Goal: Information Seeking & Learning: Learn about a topic

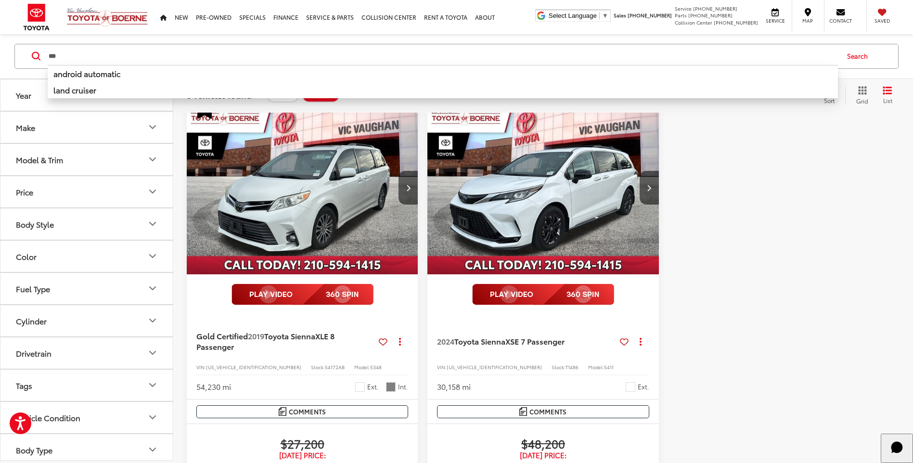
scroll to position [683, 0]
drag, startPoint x: 67, startPoint y: 63, endPoint x: 0, endPoint y: 63, distance: 67.4
click at [28, 63] on div "*** *** android automatic land cruiser Search" at bounding box center [456, 56] width 884 height 25
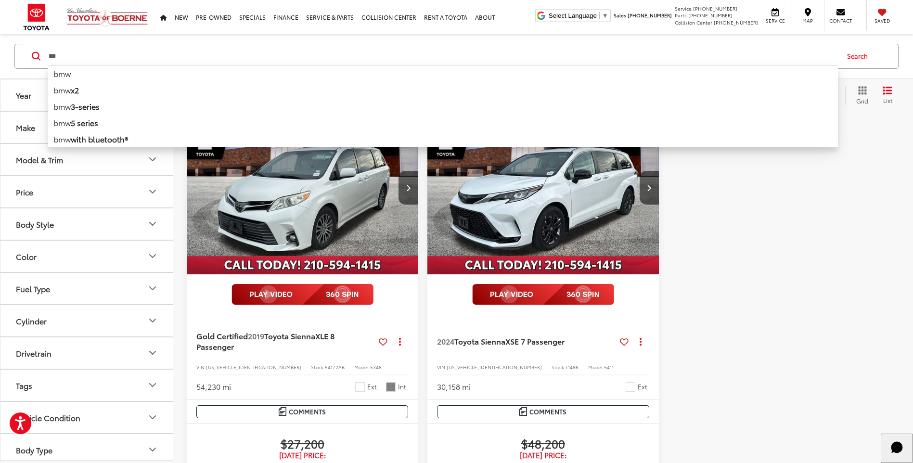
type input "***"
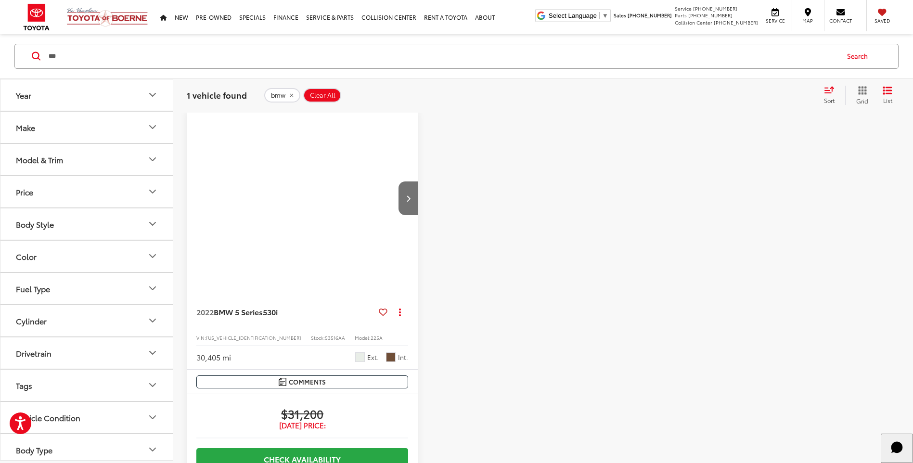
scroll to position [106, 0]
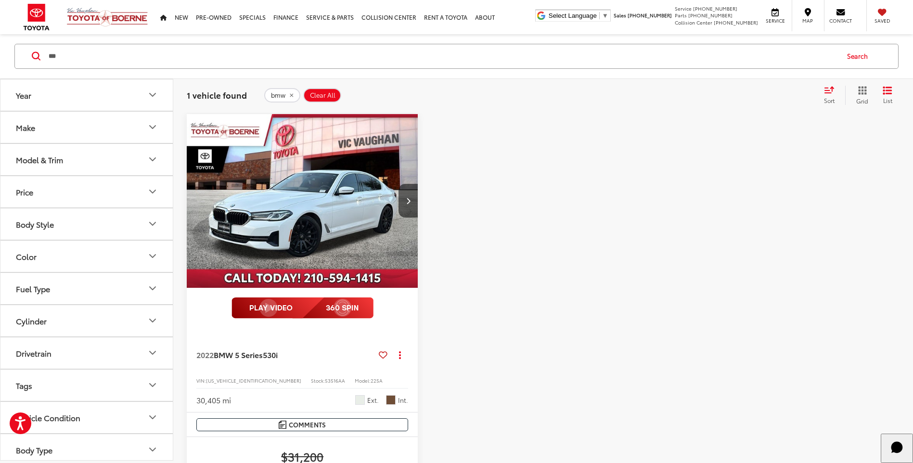
click at [356, 204] on img "2022 BMW 5 Series 530i 0" at bounding box center [302, 201] width 232 height 174
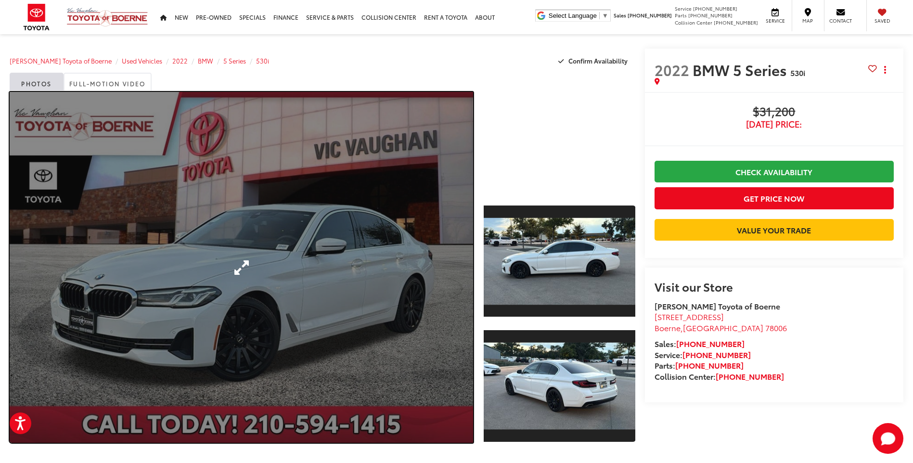
click at [300, 217] on link "Expand Photo 0" at bounding box center [241, 267] width 463 height 351
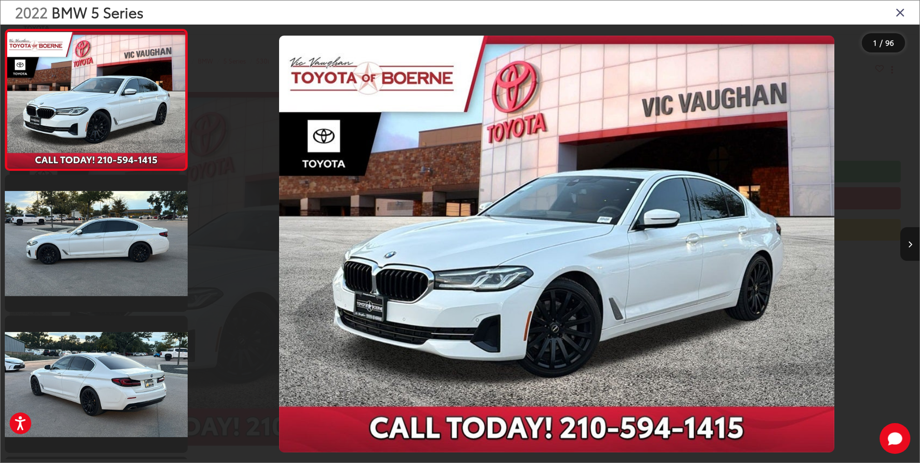
click at [909, 250] on button "Next image" at bounding box center [909, 244] width 19 height 34
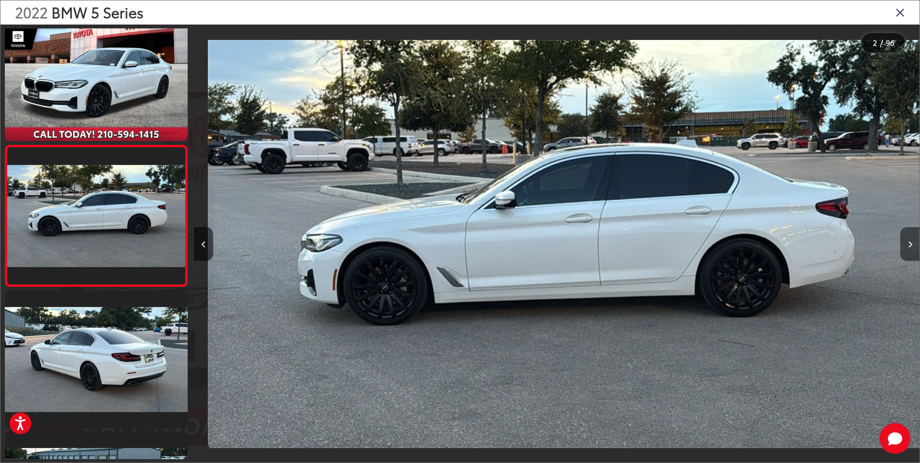
scroll to position [0, 726]
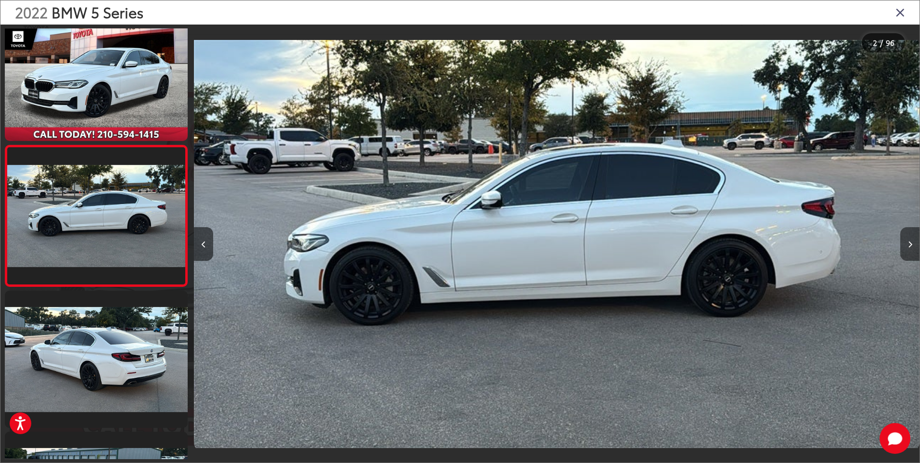
click at [908, 236] on button "Next image" at bounding box center [909, 244] width 19 height 34
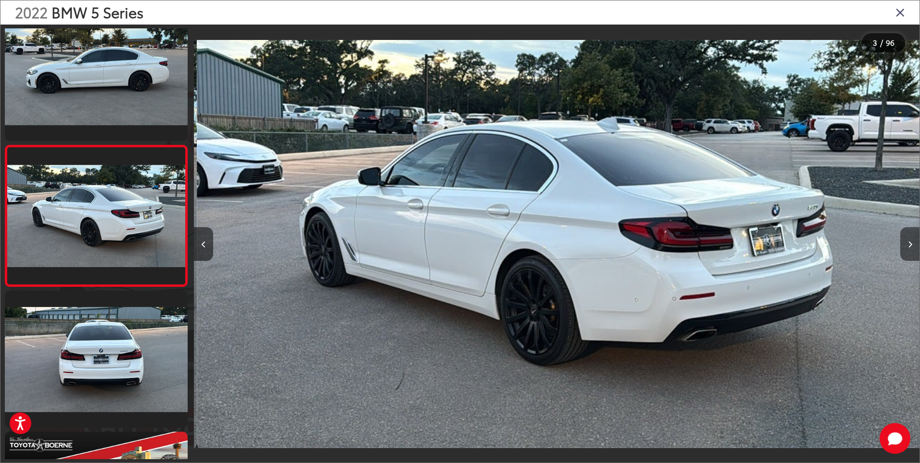
scroll to position [0, 1451]
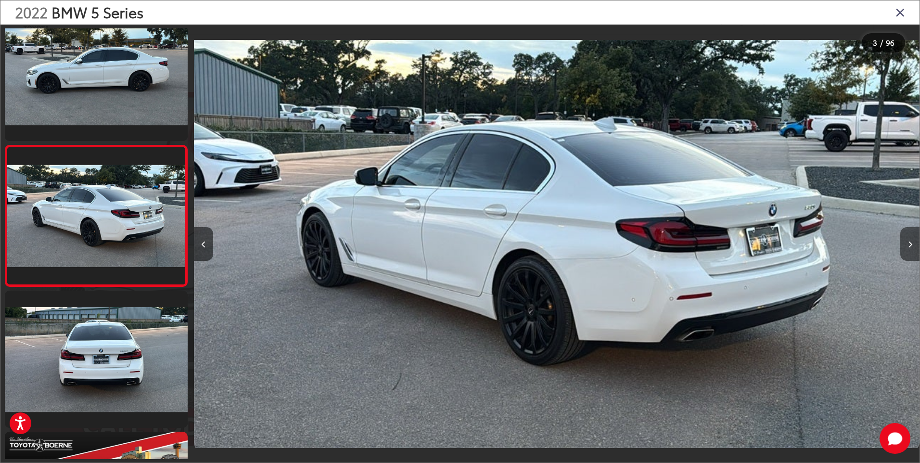
click at [908, 236] on button "Next image" at bounding box center [909, 244] width 19 height 34
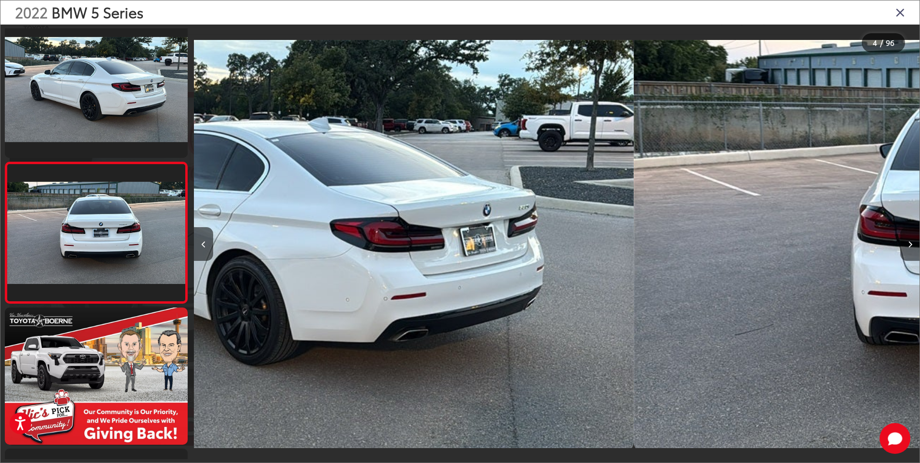
scroll to position [307, 0]
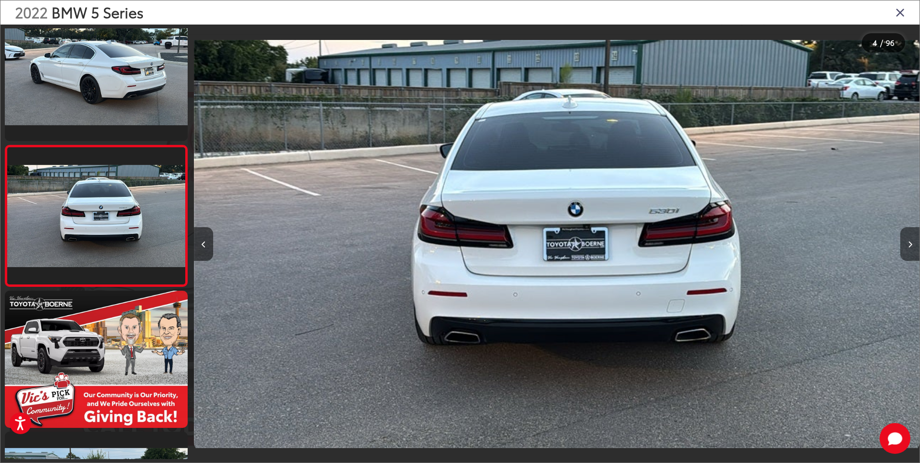
click at [908, 236] on button "Next image" at bounding box center [909, 244] width 19 height 34
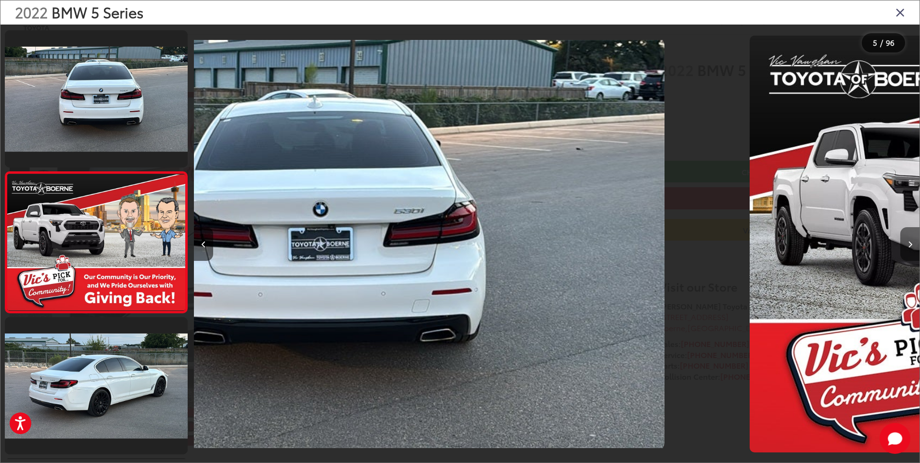
scroll to position [448, 0]
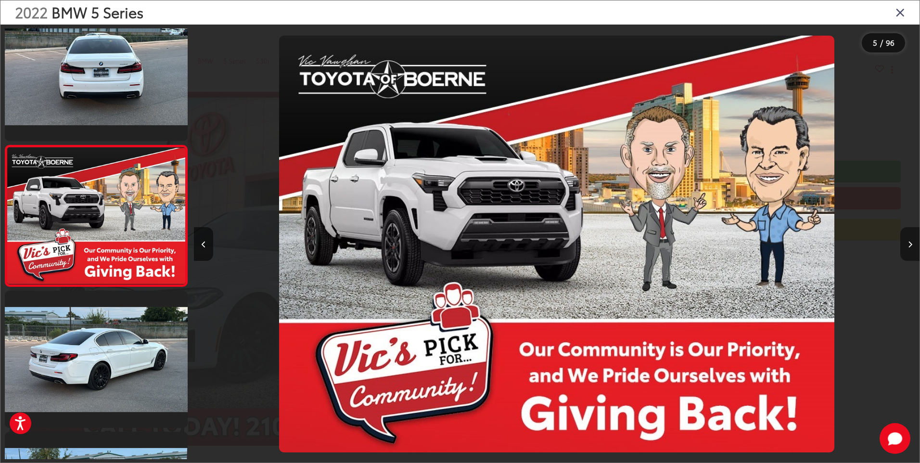
click at [908, 236] on button "Next image" at bounding box center [909, 244] width 19 height 34
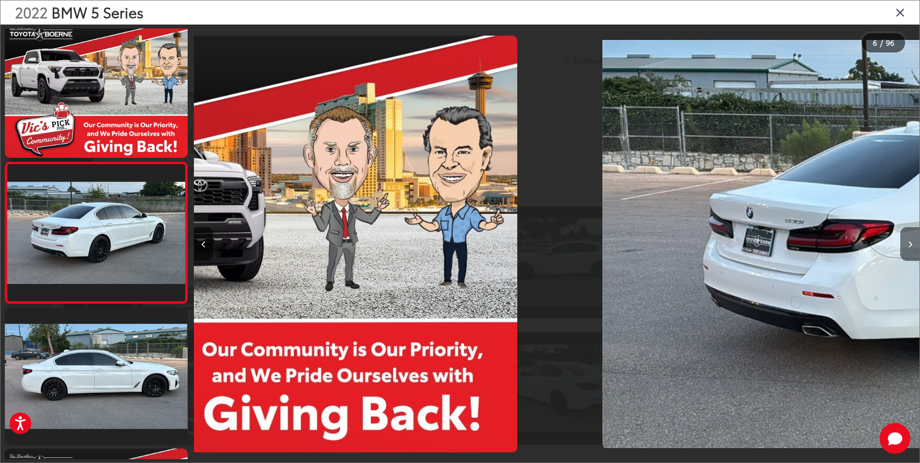
scroll to position [589, 0]
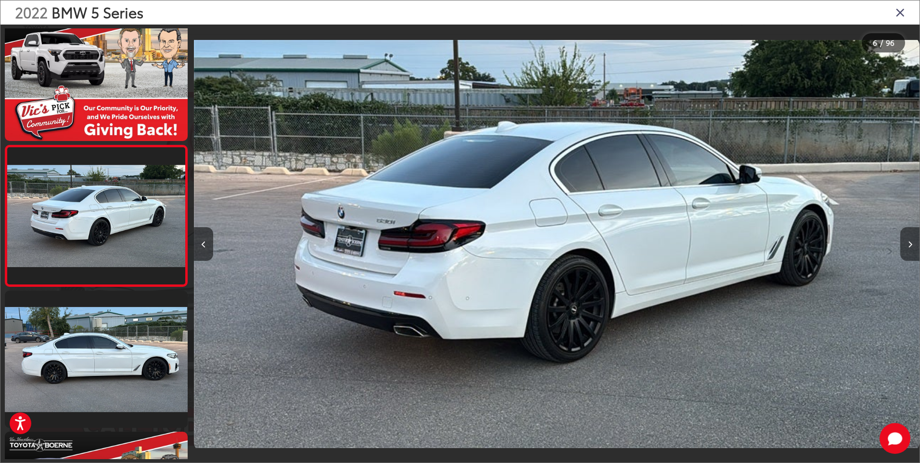
click at [908, 236] on button "Next image" at bounding box center [909, 244] width 19 height 34
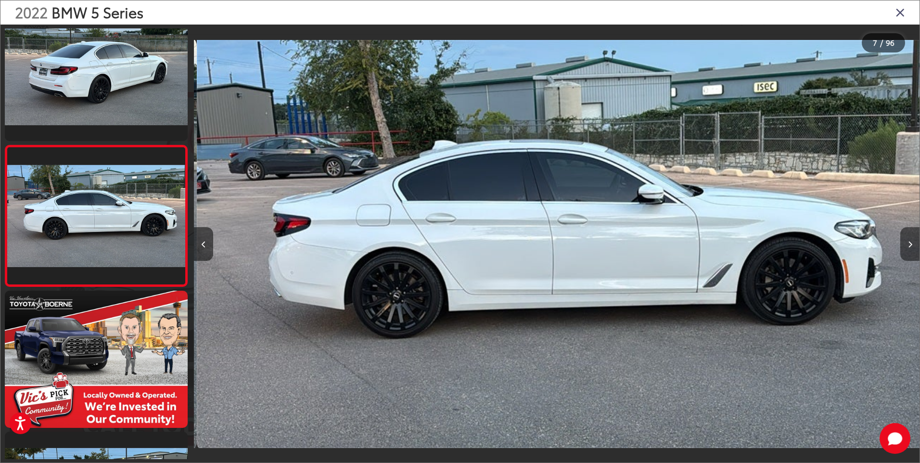
scroll to position [0, 4354]
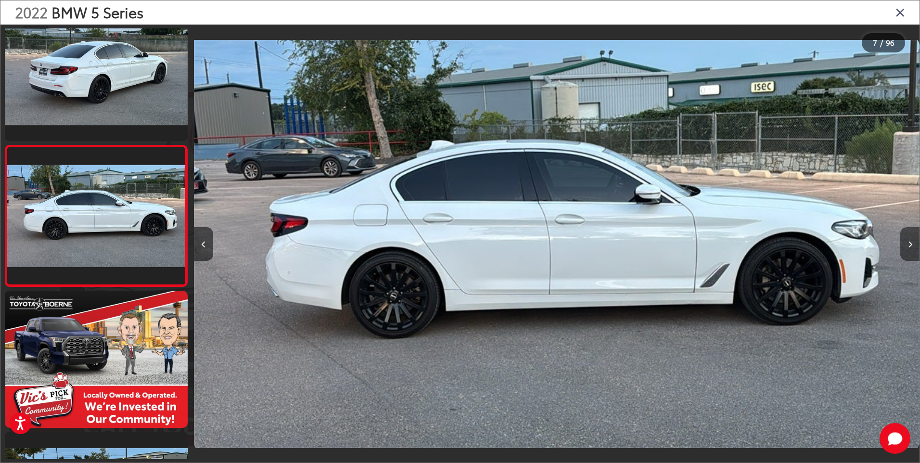
click at [908, 236] on button "Next image" at bounding box center [909, 244] width 19 height 34
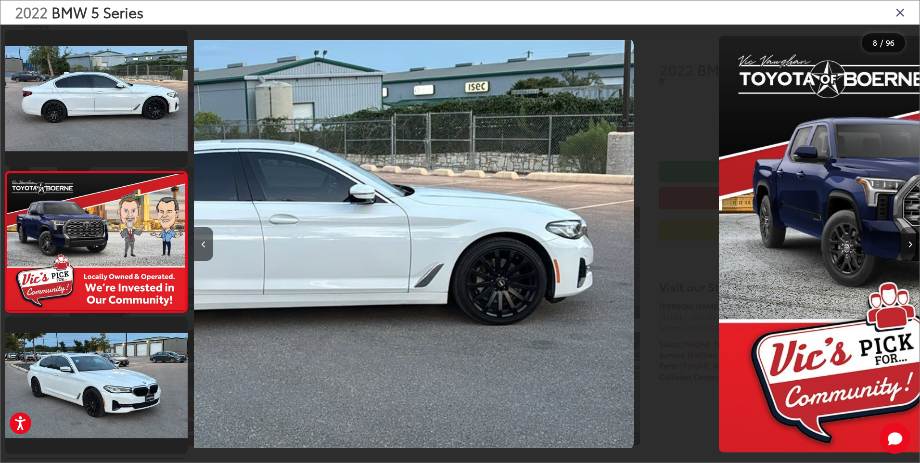
scroll to position [871, 0]
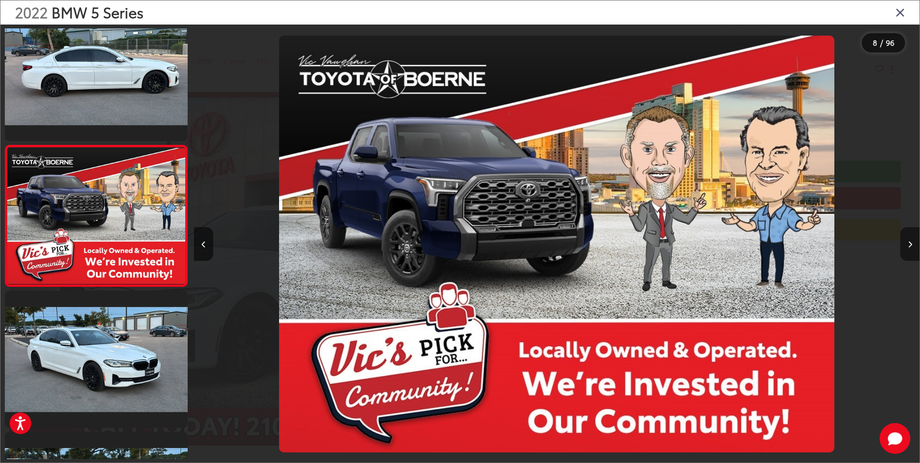
click at [908, 236] on button "Next image" at bounding box center [909, 244] width 19 height 34
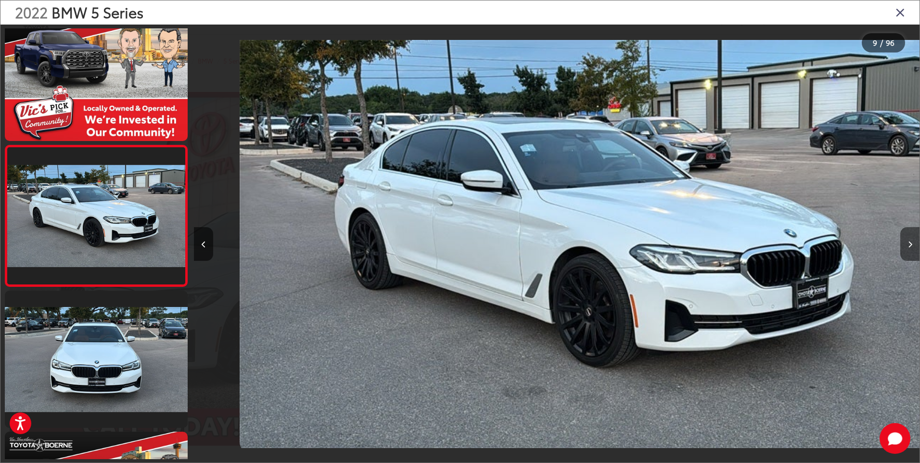
scroll to position [0, 0]
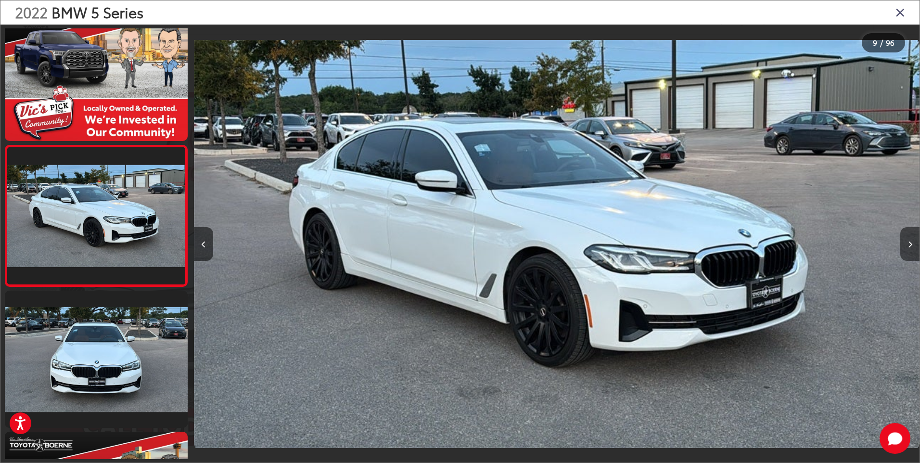
click at [908, 236] on button "Next image" at bounding box center [909, 244] width 19 height 34
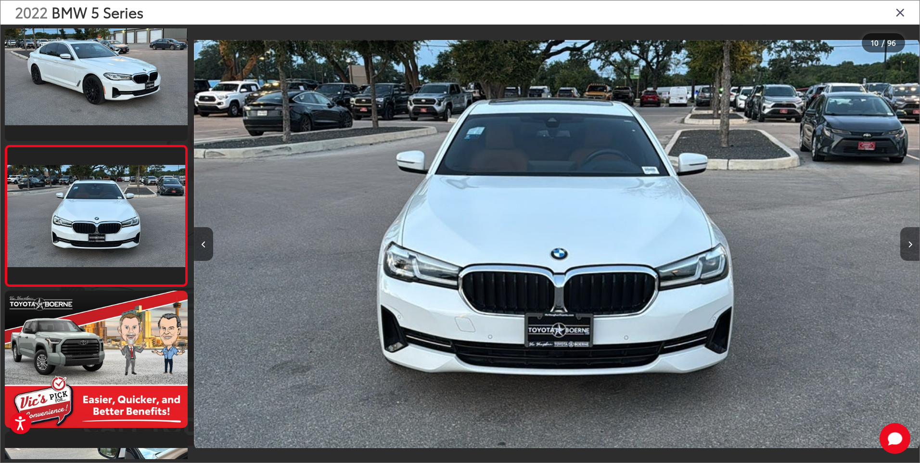
click at [908, 236] on button "Next image" at bounding box center [909, 244] width 19 height 34
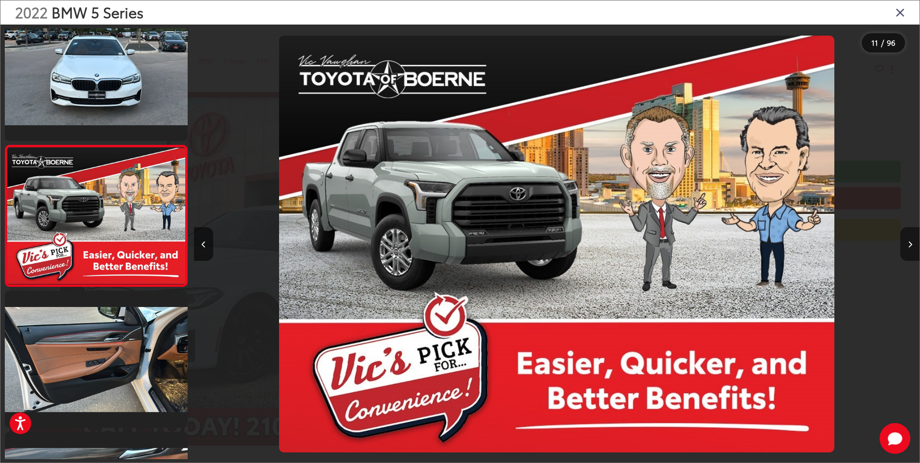
click at [908, 236] on button "Next image" at bounding box center [909, 244] width 19 height 34
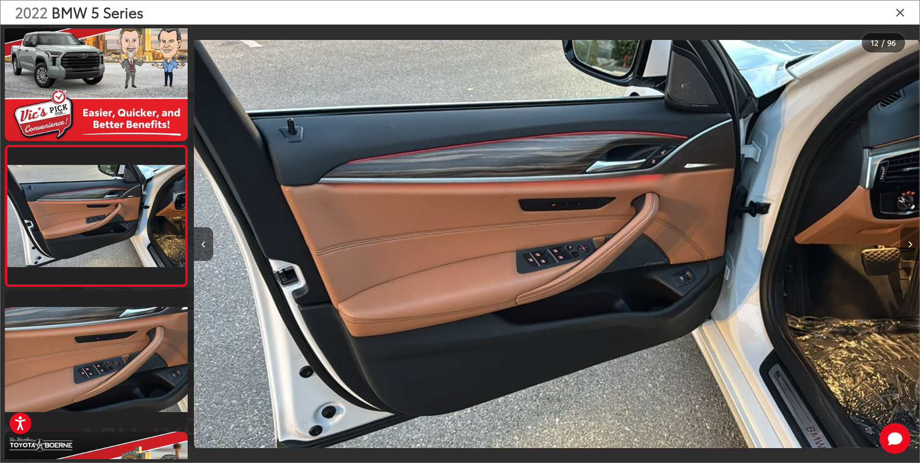
click at [908, 236] on button "Next image" at bounding box center [909, 244] width 19 height 34
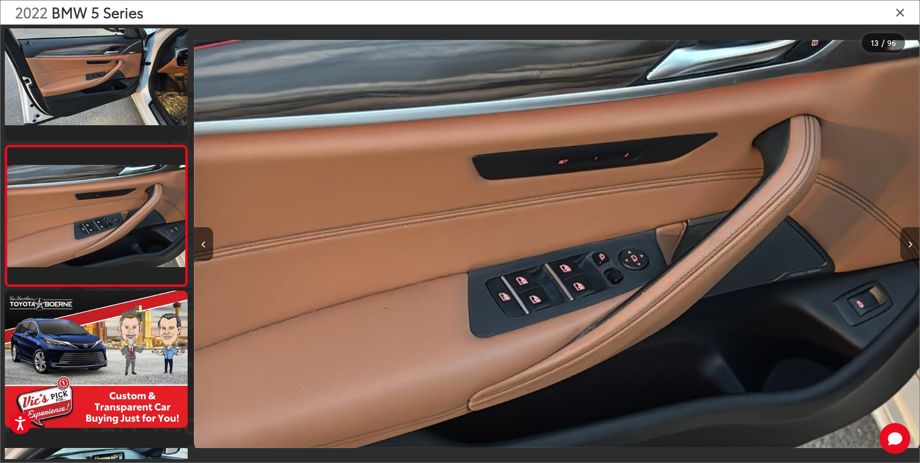
click at [907, 238] on button "Next image" at bounding box center [909, 244] width 19 height 34
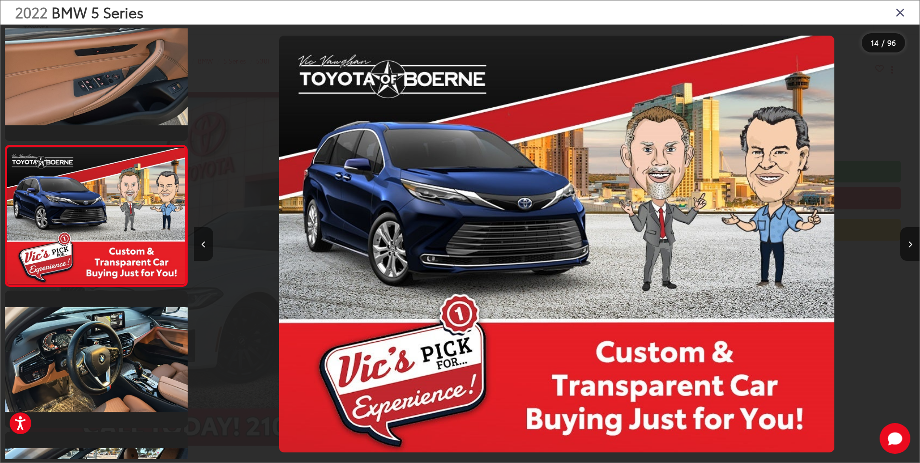
click at [208, 238] on button "Previous image" at bounding box center [203, 244] width 19 height 34
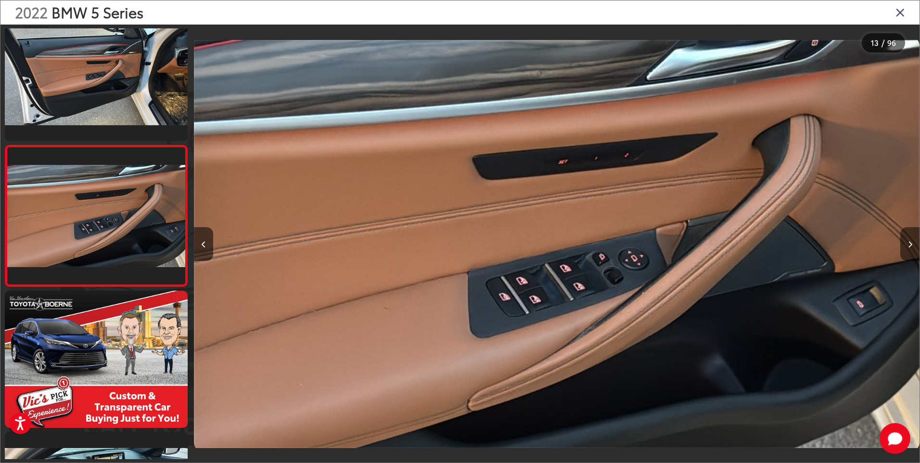
click at [908, 243] on icon "Next image" at bounding box center [910, 244] width 4 height 7
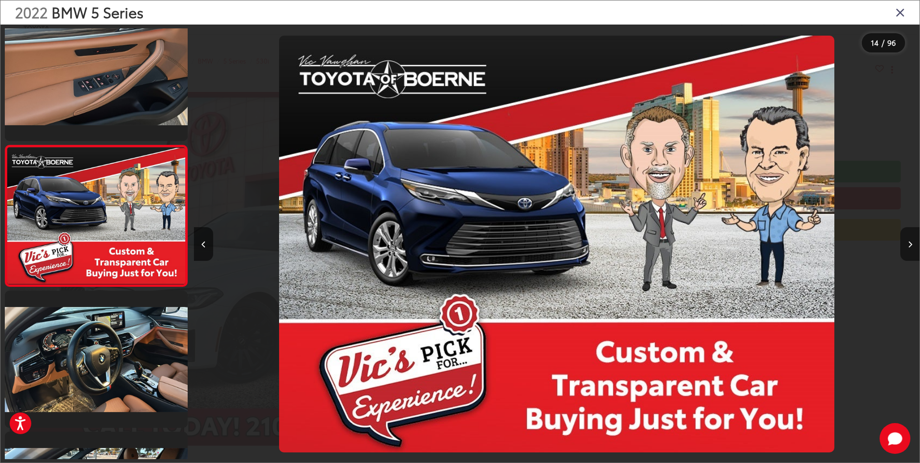
click at [908, 243] on icon "Next image" at bounding box center [910, 244] width 4 height 7
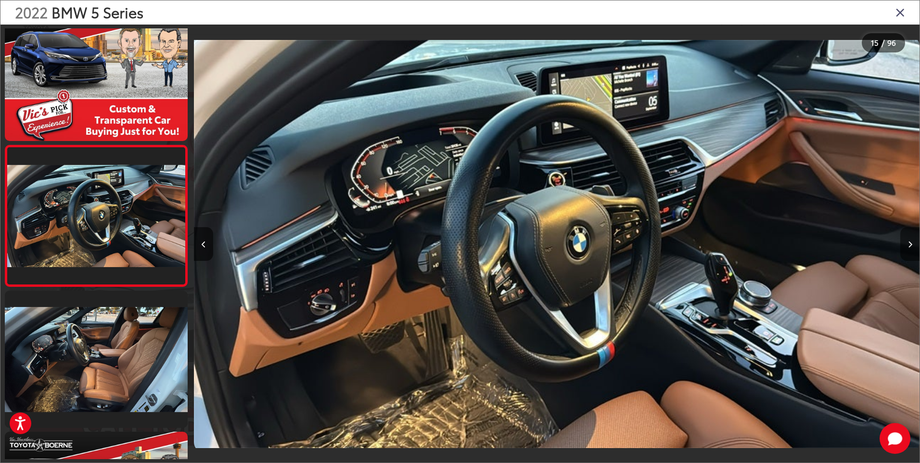
click at [908, 243] on icon "Next image" at bounding box center [910, 244] width 4 height 7
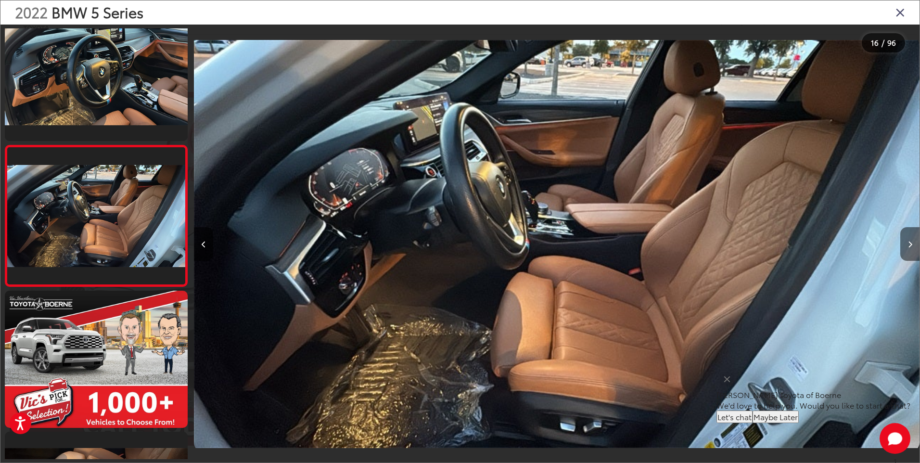
click at [908, 243] on icon "Next image" at bounding box center [910, 244] width 4 height 7
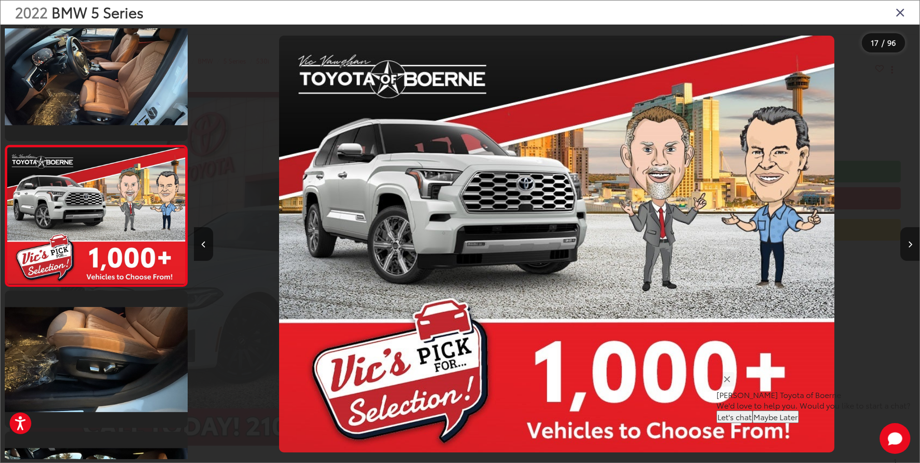
click at [908, 243] on icon "Next image" at bounding box center [910, 244] width 4 height 7
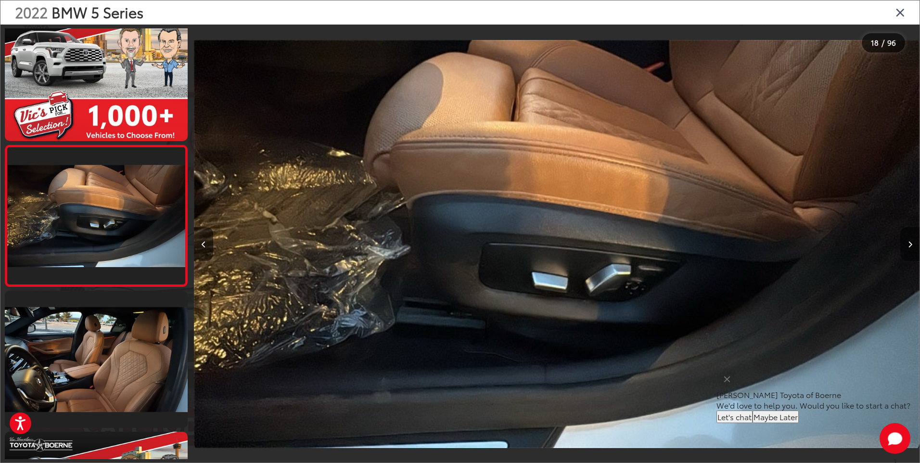
click at [908, 243] on icon "Next image" at bounding box center [910, 244] width 4 height 7
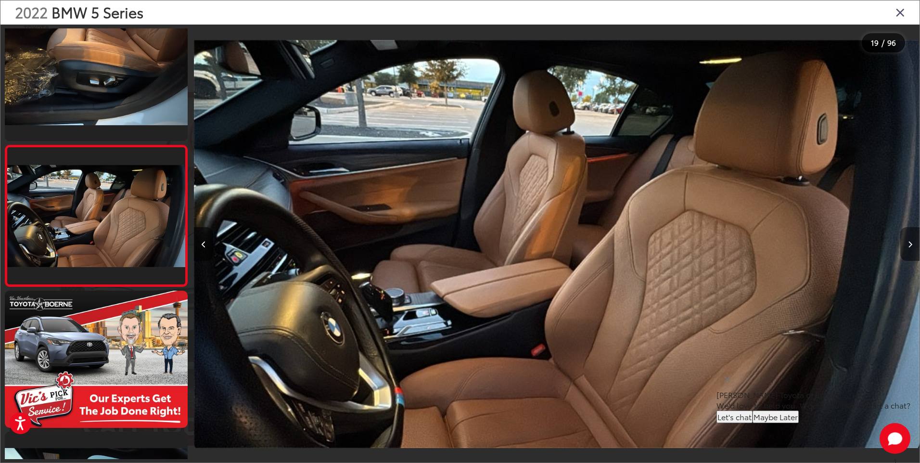
click at [908, 243] on icon "Next image" at bounding box center [910, 244] width 4 height 7
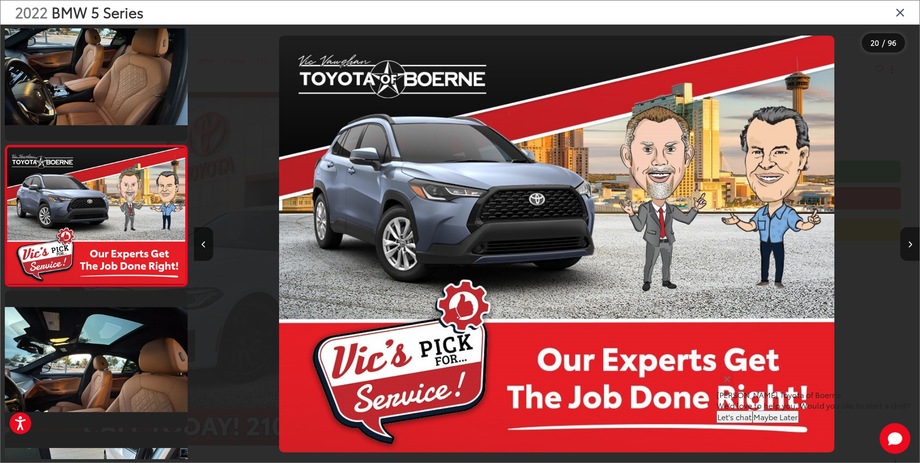
click at [908, 243] on icon "Next image" at bounding box center [910, 244] width 4 height 7
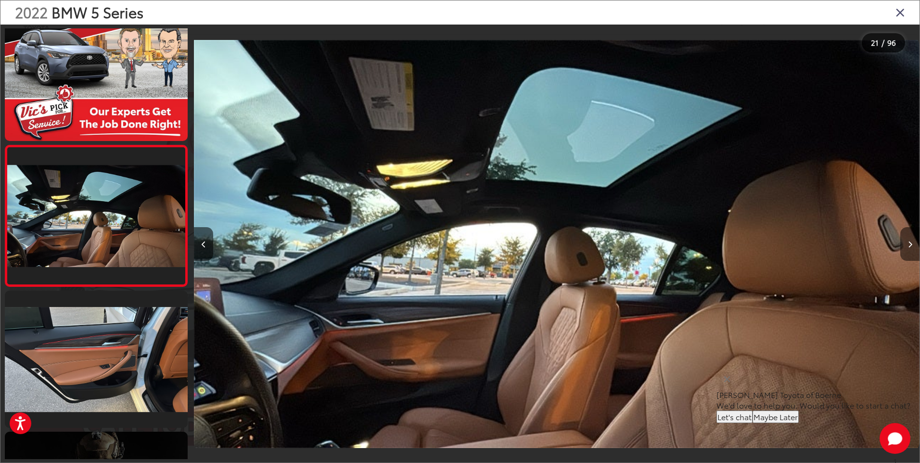
click at [908, 243] on icon "Next image" at bounding box center [910, 244] width 4 height 7
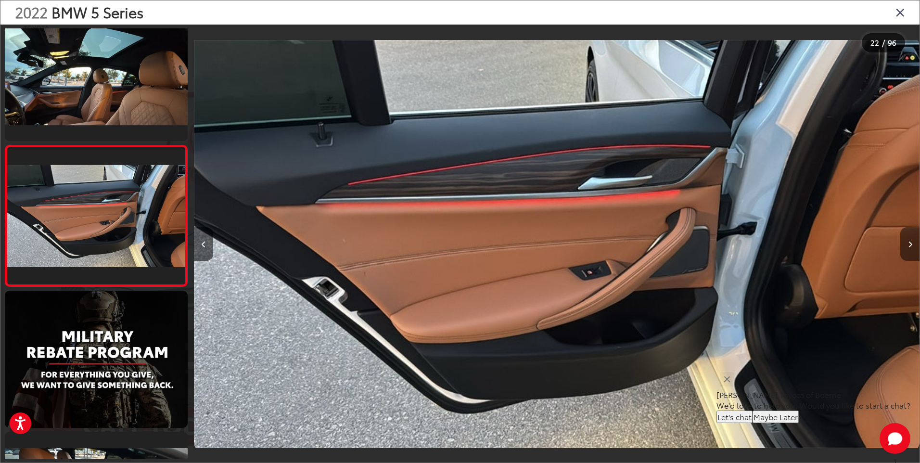
click at [908, 243] on icon "Next image" at bounding box center [910, 244] width 4 height 7
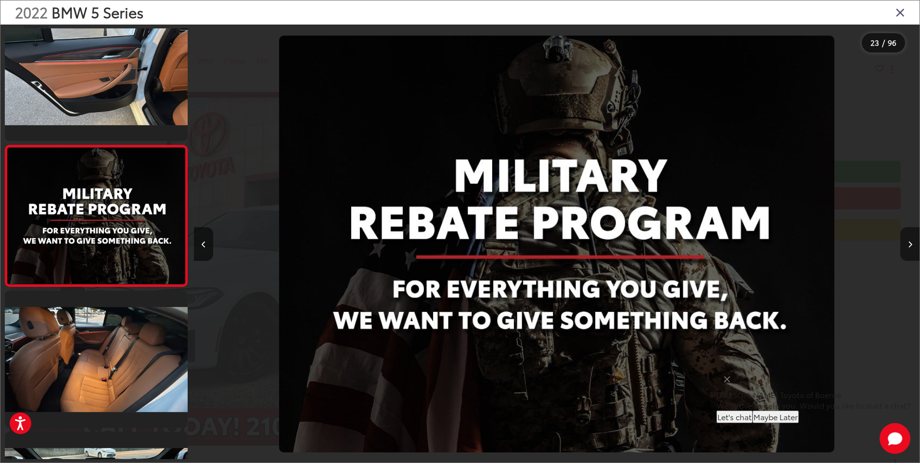
click at [908, 243] on icon "Next image" at bounding box center [910, 244] width 4 height 7
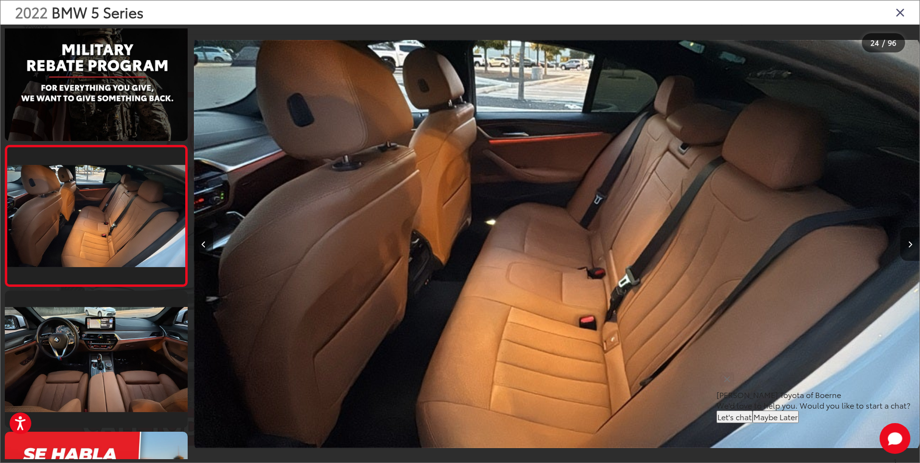
click at [908, 243] on icon "Next image" at bounding box center [910, 244] width 4 height 7
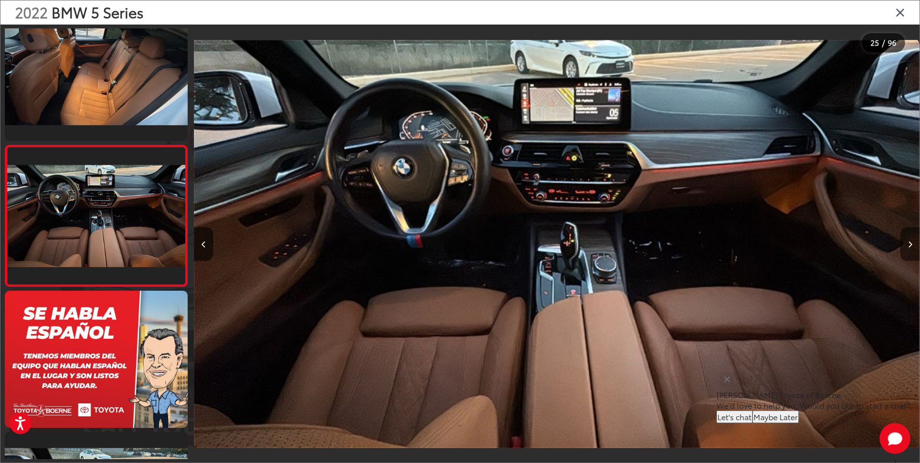
click at [908, 243] on icon "Next image" at bounding box center [910, 244] width 4 height 7
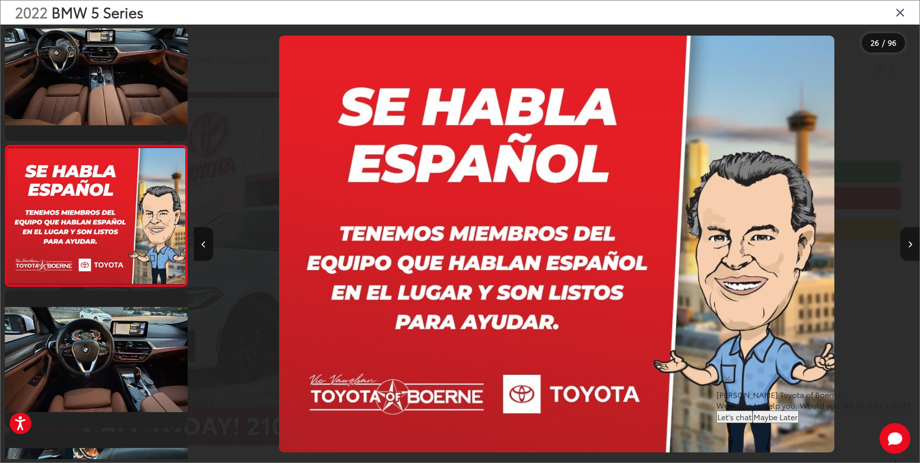
click at [908, 243] on icon "Next image" at bounding box center [910, 244] width 4 height 7
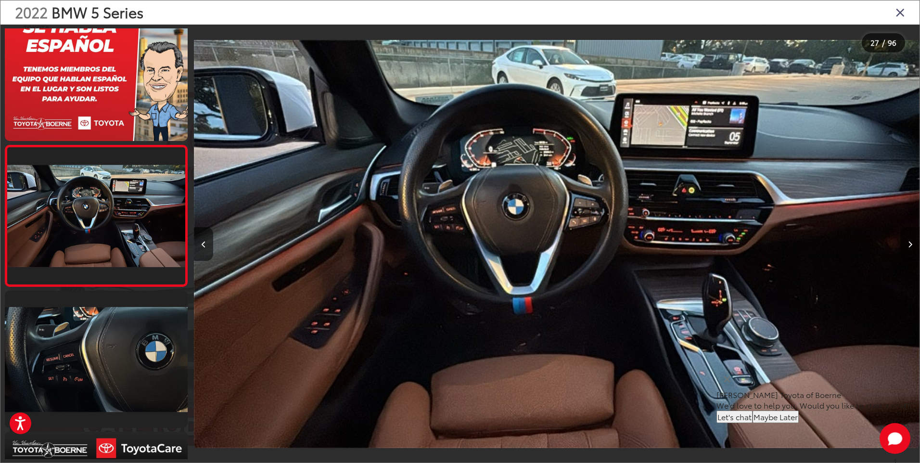
click at [908, 243] on icon "Next image" at bounding box center [910, 244] width 4 height 7
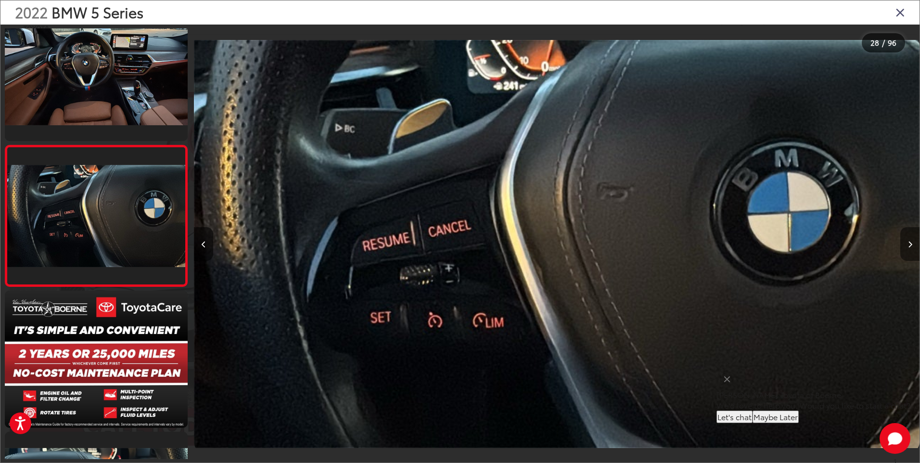
click at [908, 243] on icon "Next image" at bounding box center [910, 244] width 4 height 7
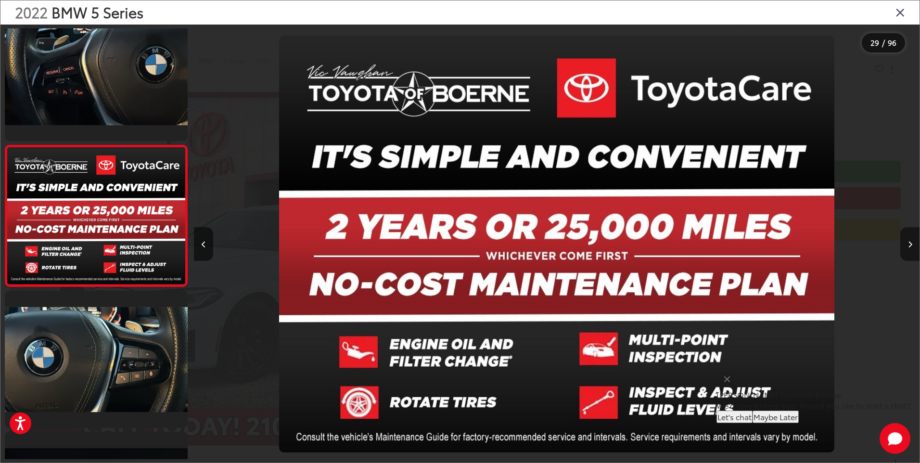
click at [908, 243] on icon "Next image" at bounding box center [910, 244] width 4 height 7
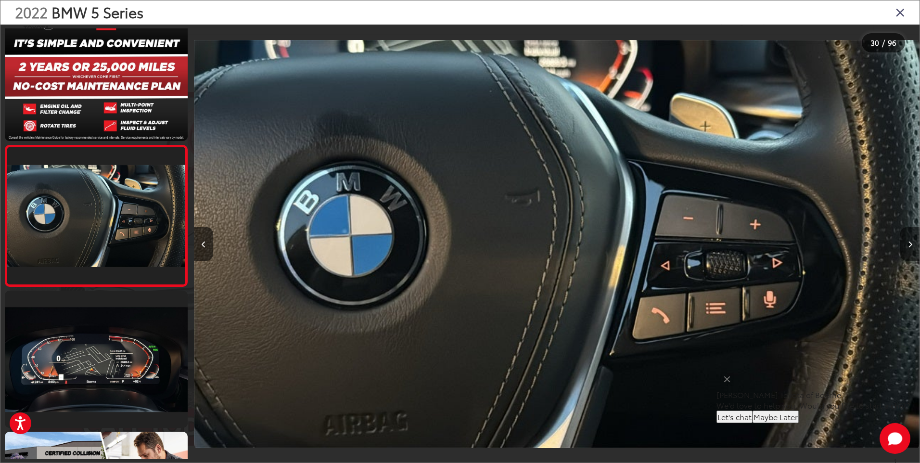
click at [908, 243] on icon "Next image" at bounding box center [910, 244] width 4 height 7
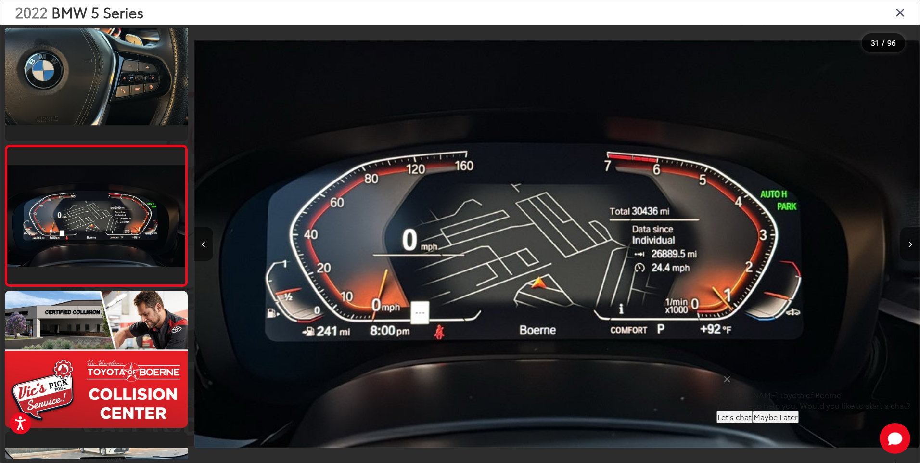
click at [908, 243] on icon "Next image" at bounding box center [910, 244] width 4 height 7
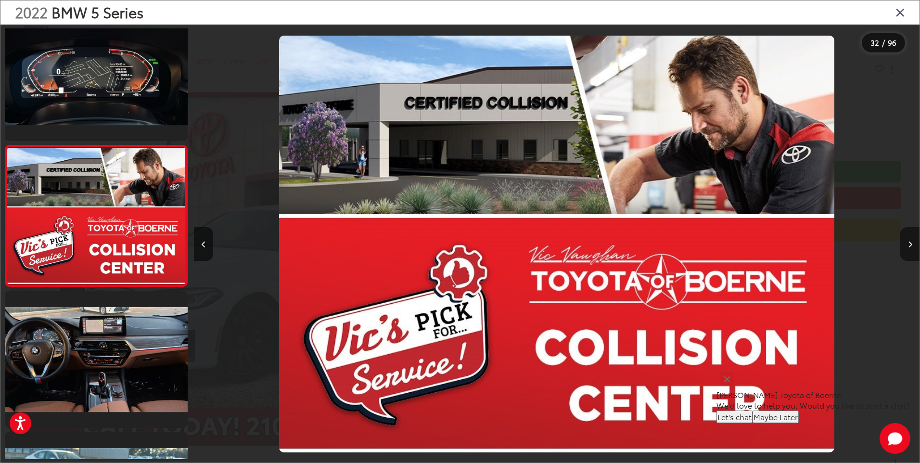
click at [908, 243] on icon "Next image" at bounding box center [910, 244] width 4 height 7
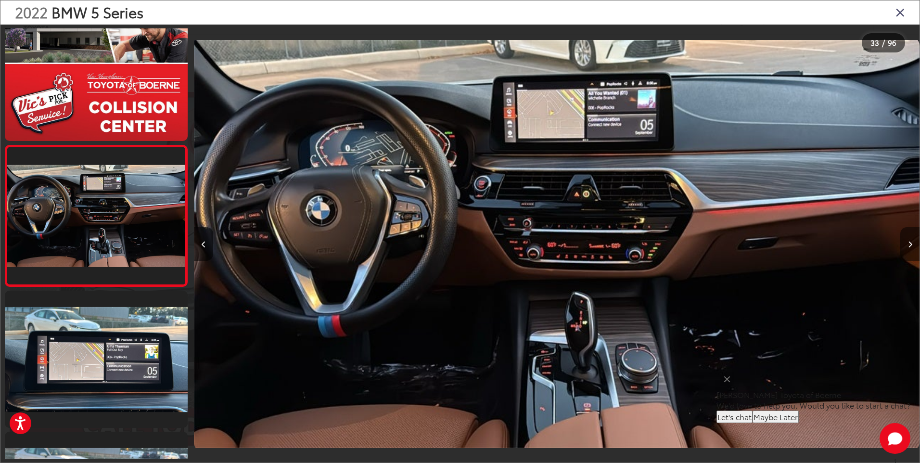
click at [908, 243] on icon "Next image" at bounding box center [910, 244] width 4 height 7
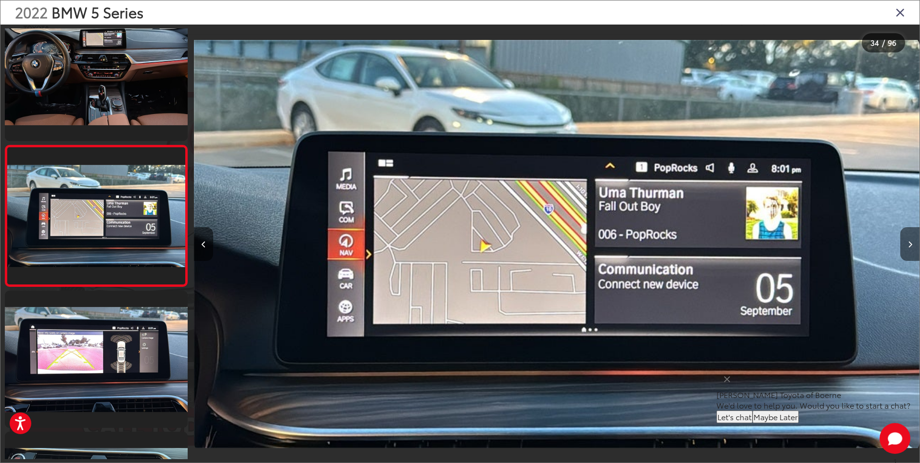
click at [908, 242] on icon "Next image" at bounding box center [910, 244] width 4 height 7
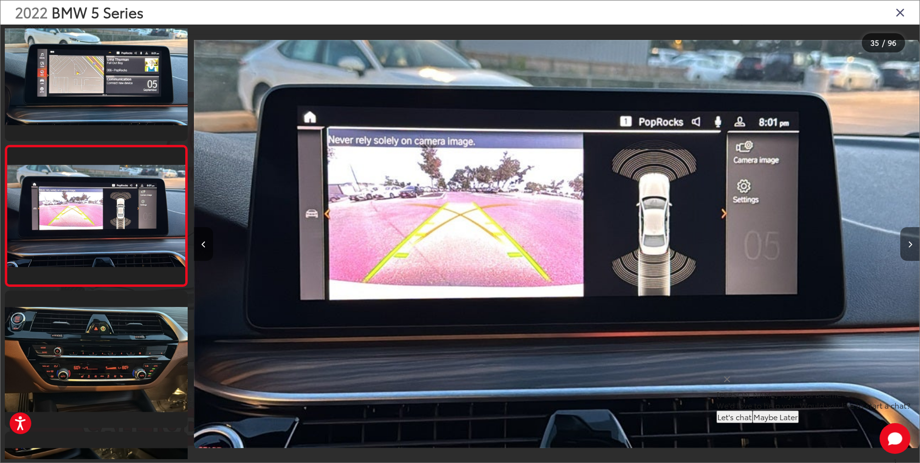
click at [908, 242] on icon "Next image" at bounding box center [910, 244] width 4 height 7
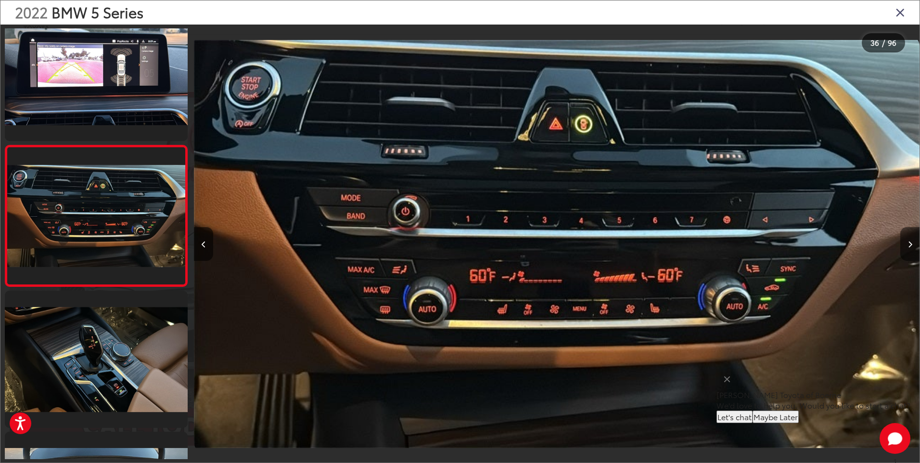
click at [908, 242] on icon "Next image" at bounding box center [910, 244] width 4 height 7
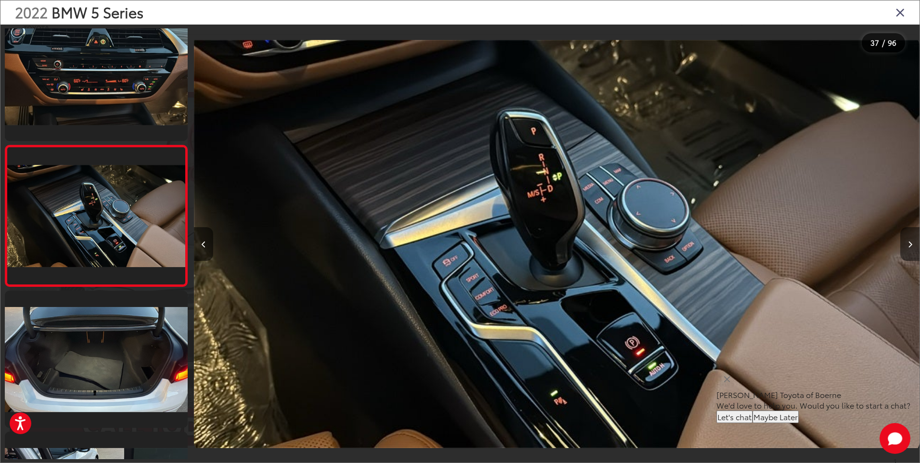
click at [908, 242] on icon "Next image" at bounding box center [910, 244] width 4 height 7
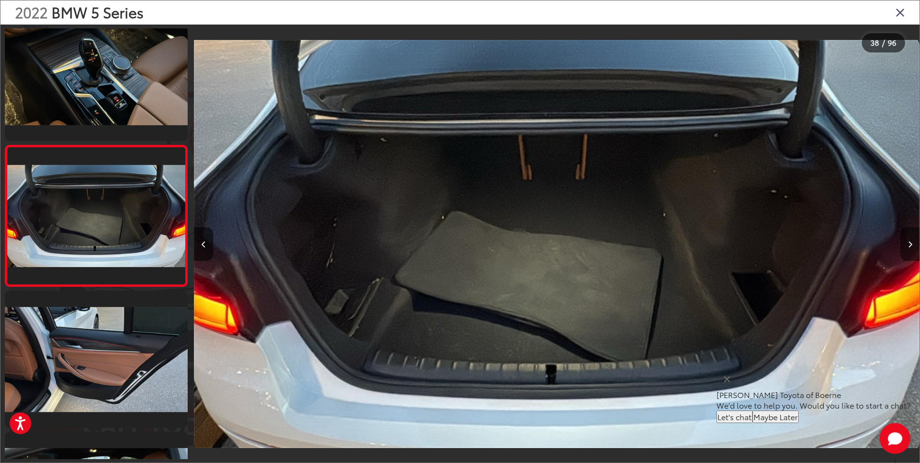
click at [908, 243] on icon "Next image" at bounding box center [910, 244] width 4 height 7
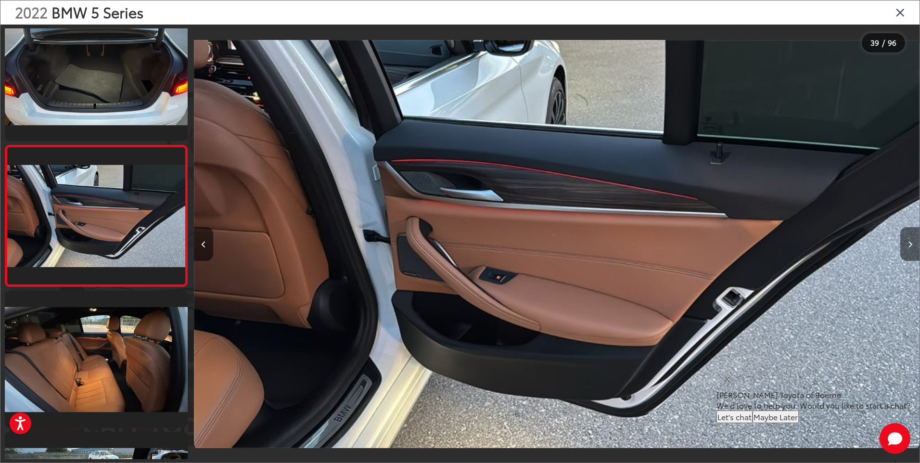
click at [908, 243] on icon "Next image" at bounding box center [910, 244] width 4 height 7
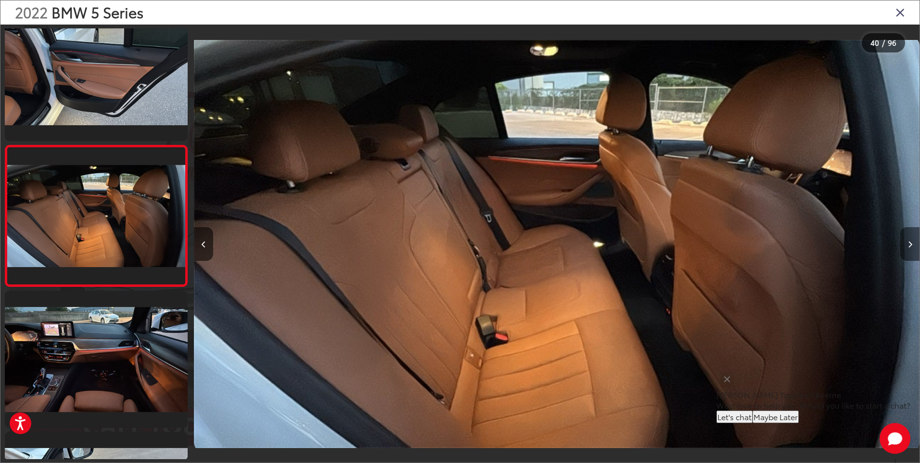
click at [908, 243] on icon "Next image" at bounding box center [910, 244] width 4 height 7
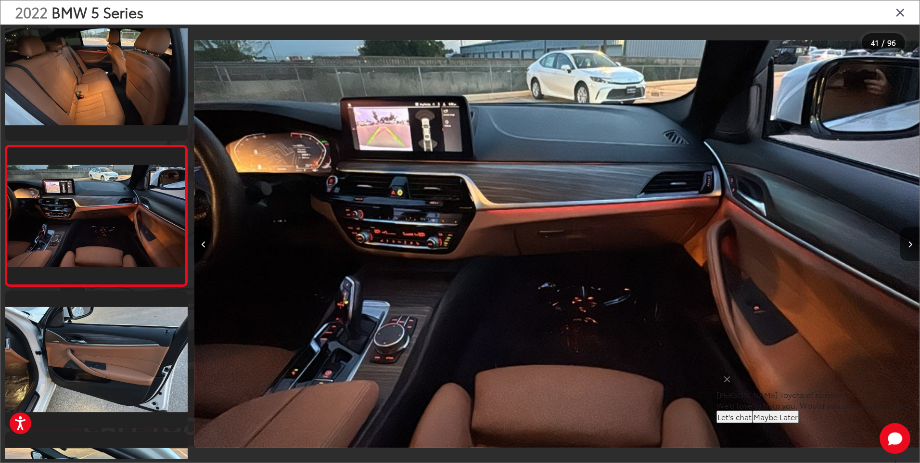
click at [899, 14] on icon "Close gallery" at bounding box center [901, 12] width 10 height 13
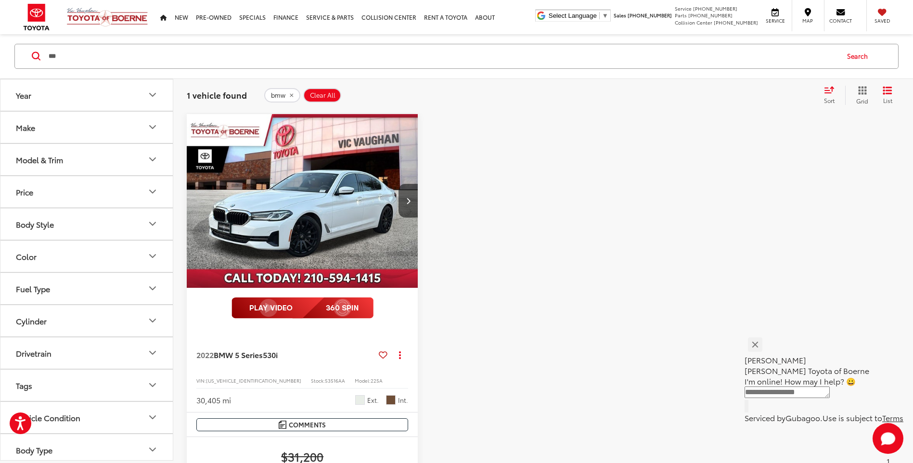
scroll to position [60, 0]
